Goal: Submit feedback/report problem

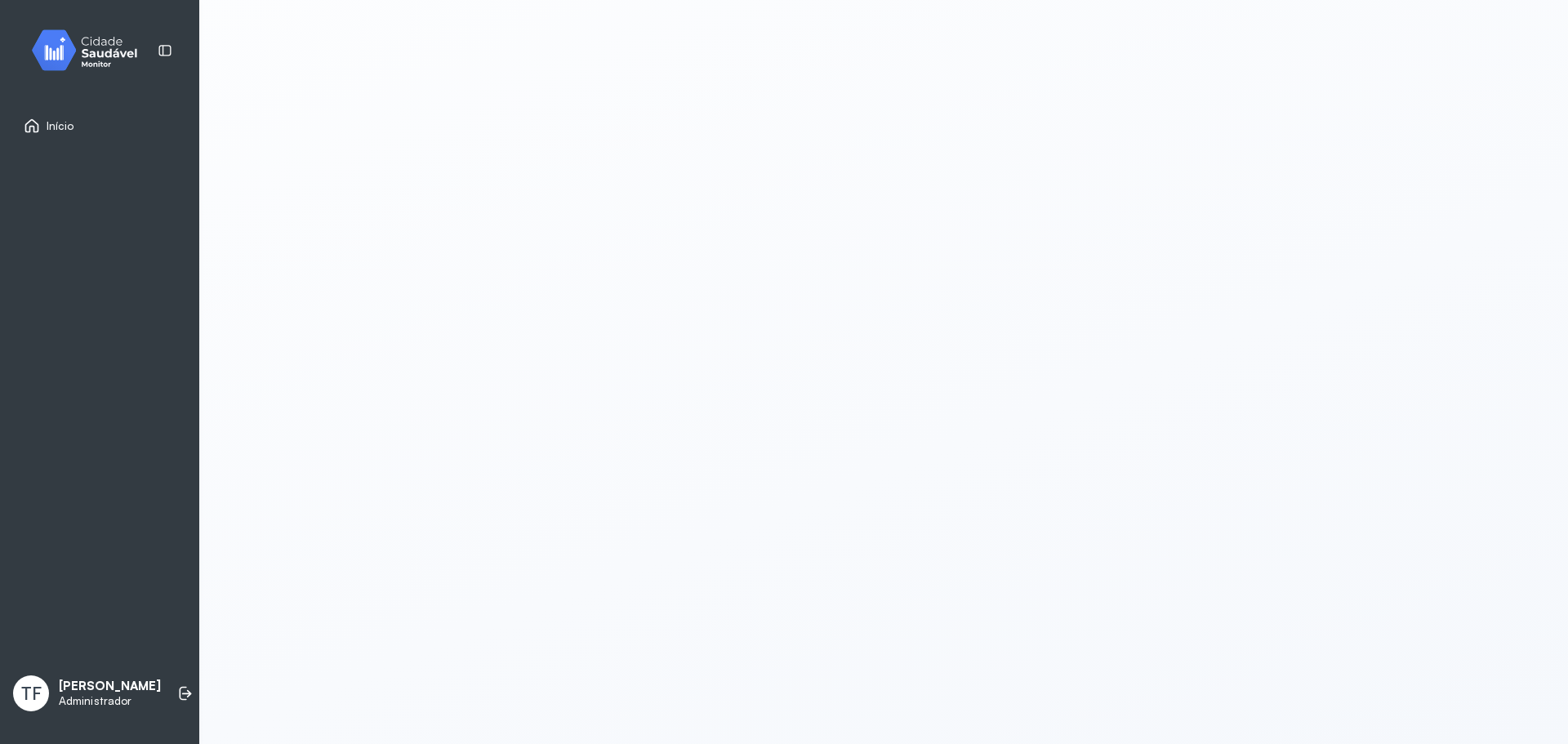
click at [113, 42] on img at bounding box center [90, 49] width 147 height 49
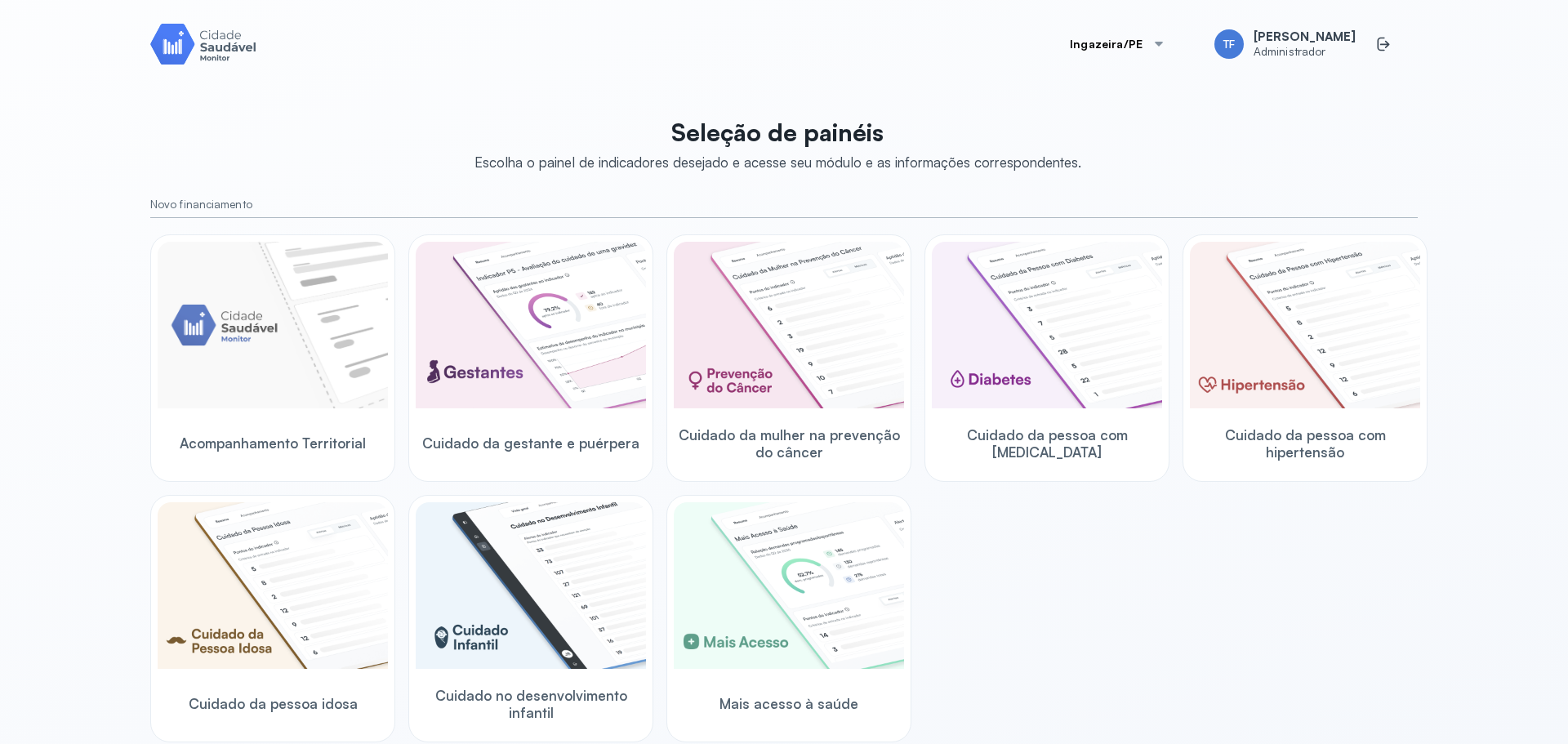
click at [1114, 55] on button "Ingazeira/PE" at bounding box center [1117, 44] width 135 height 32
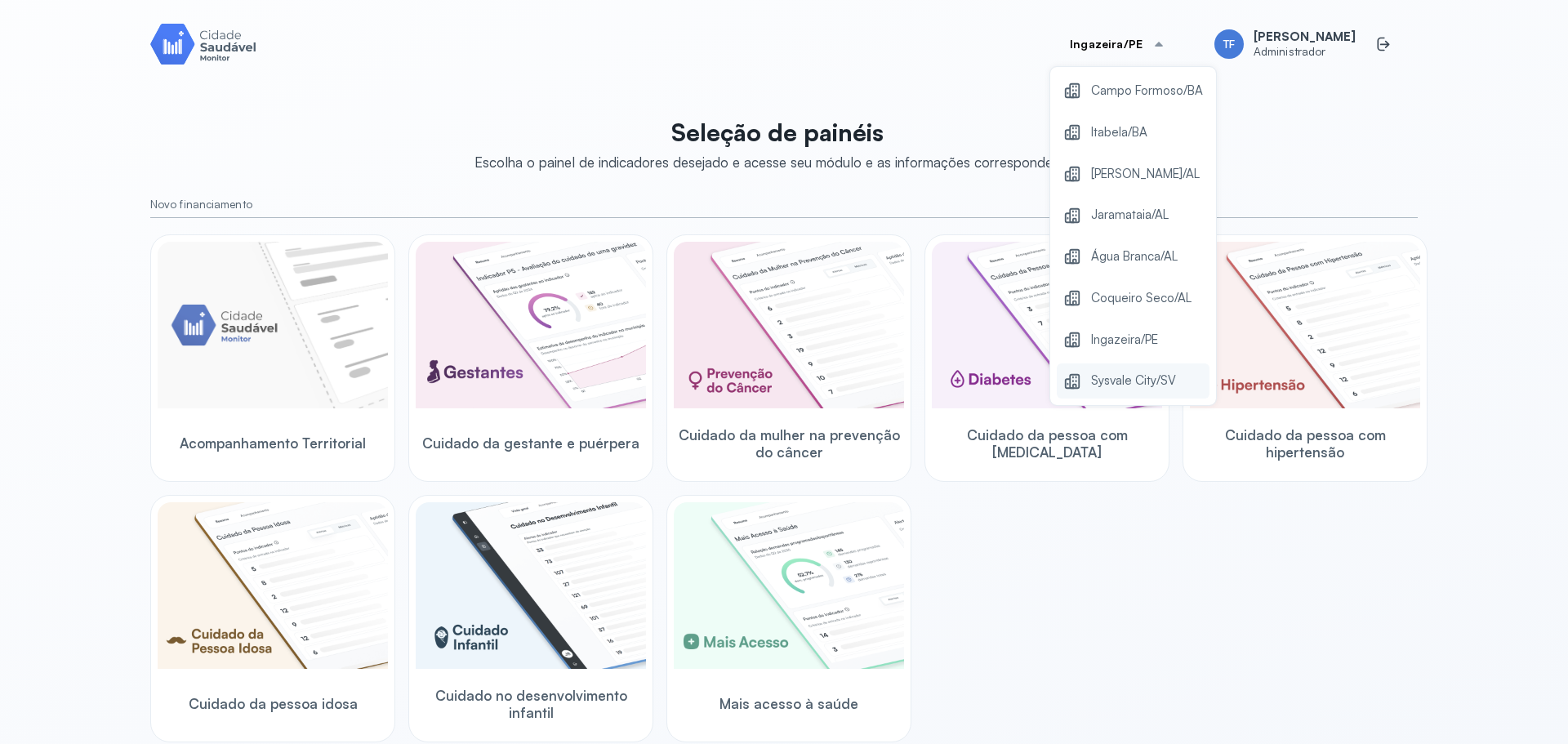
click at [1125, 386] on span "Sysvale City/SV" at bounding box center [1132, 381] width 85 height 22
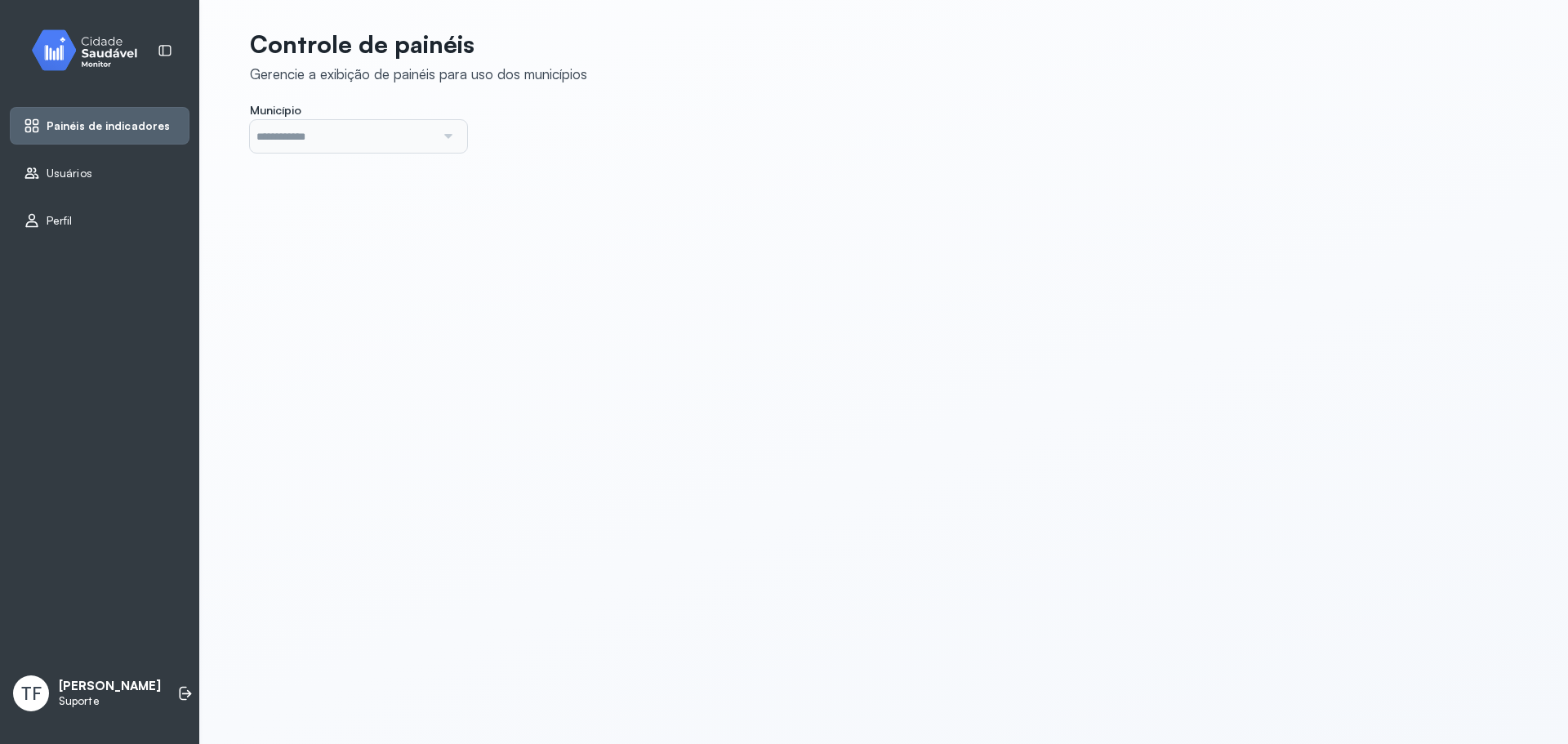
type input "*******"
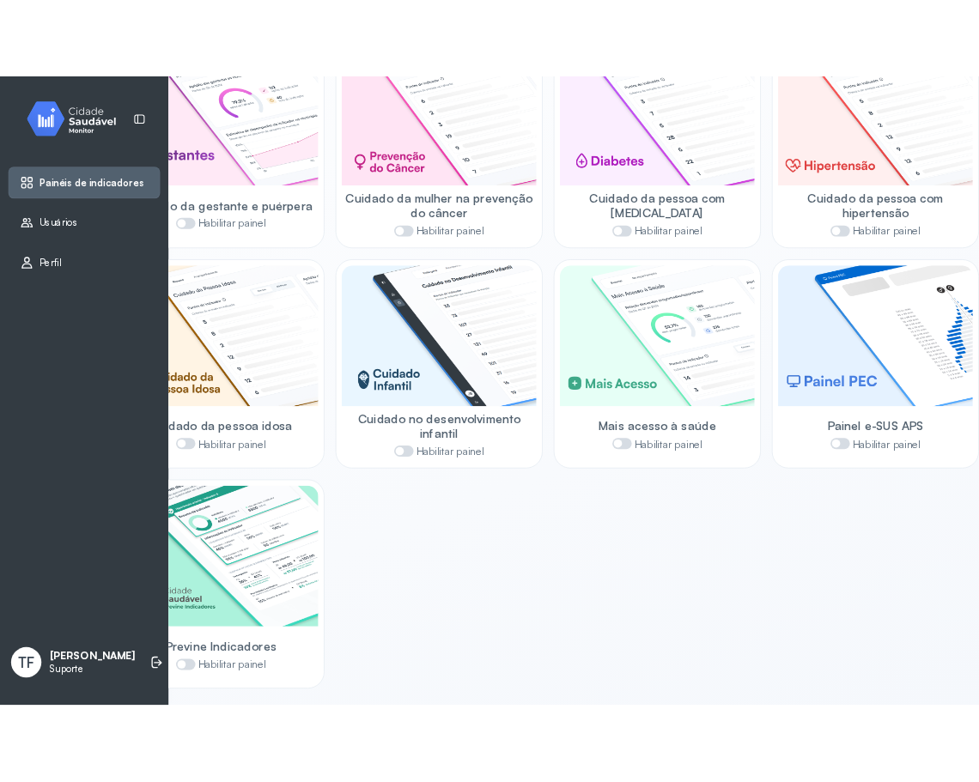
scroll to position [221, 0]
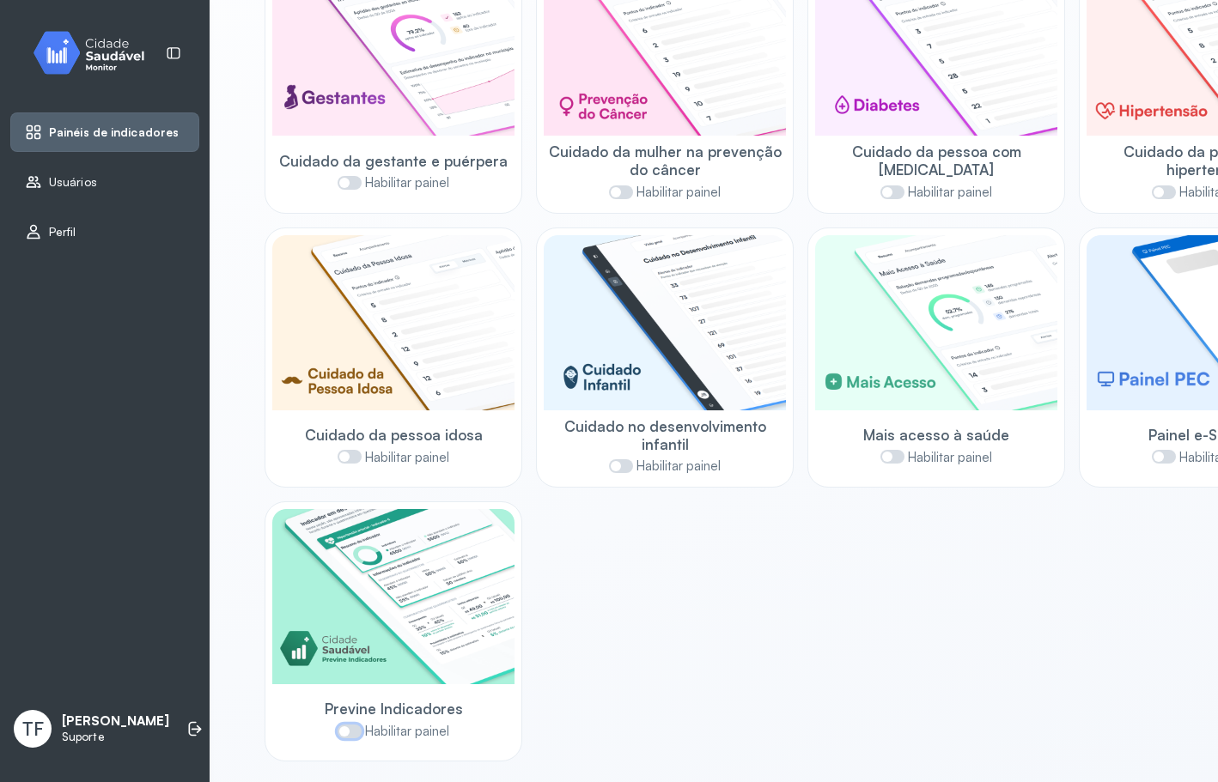
click at [351, 725] on span at bounding box center [350, 732] width 24 height 14
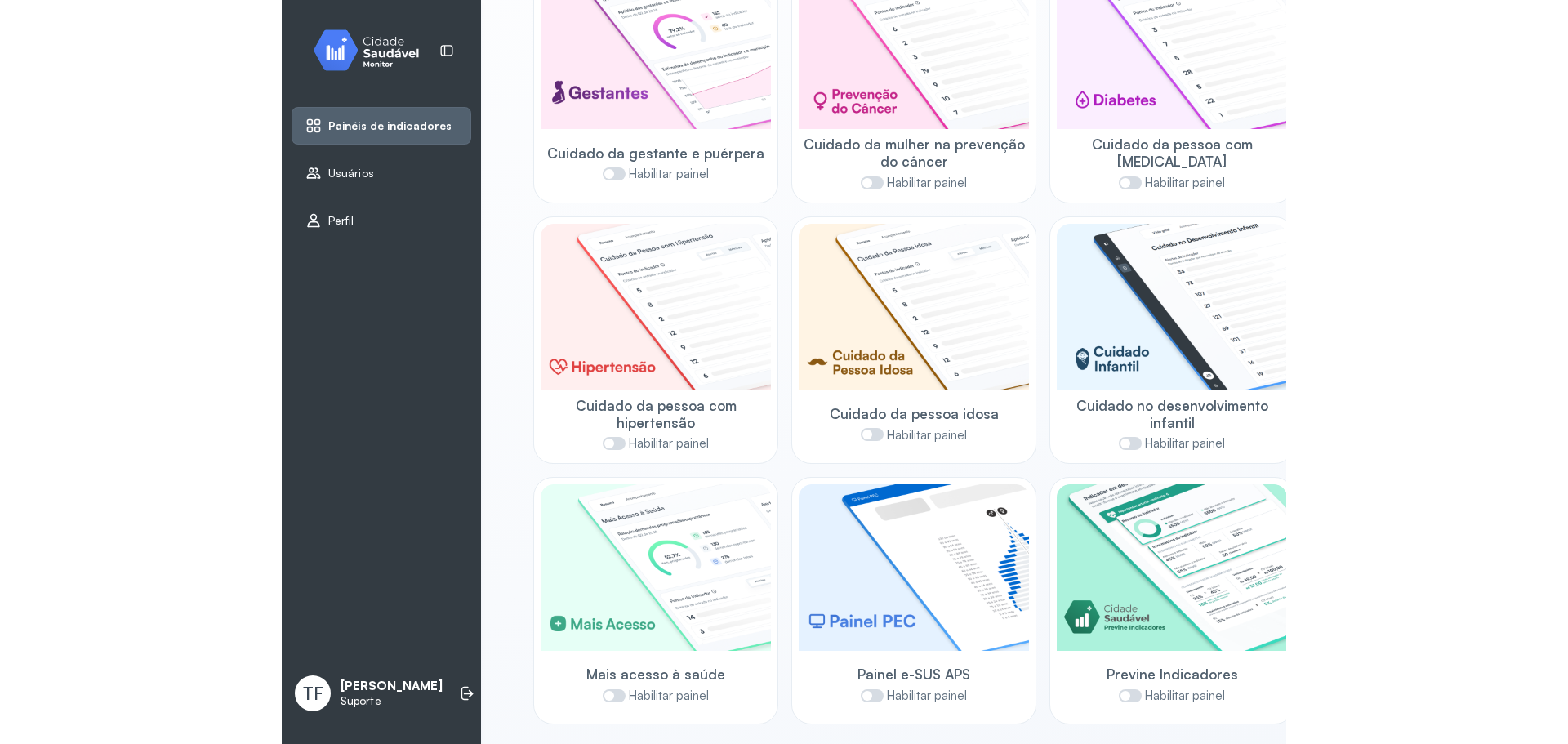
scroll to position [0, 0]
